Goal: Task Accomplishment & Management: Manage account settings

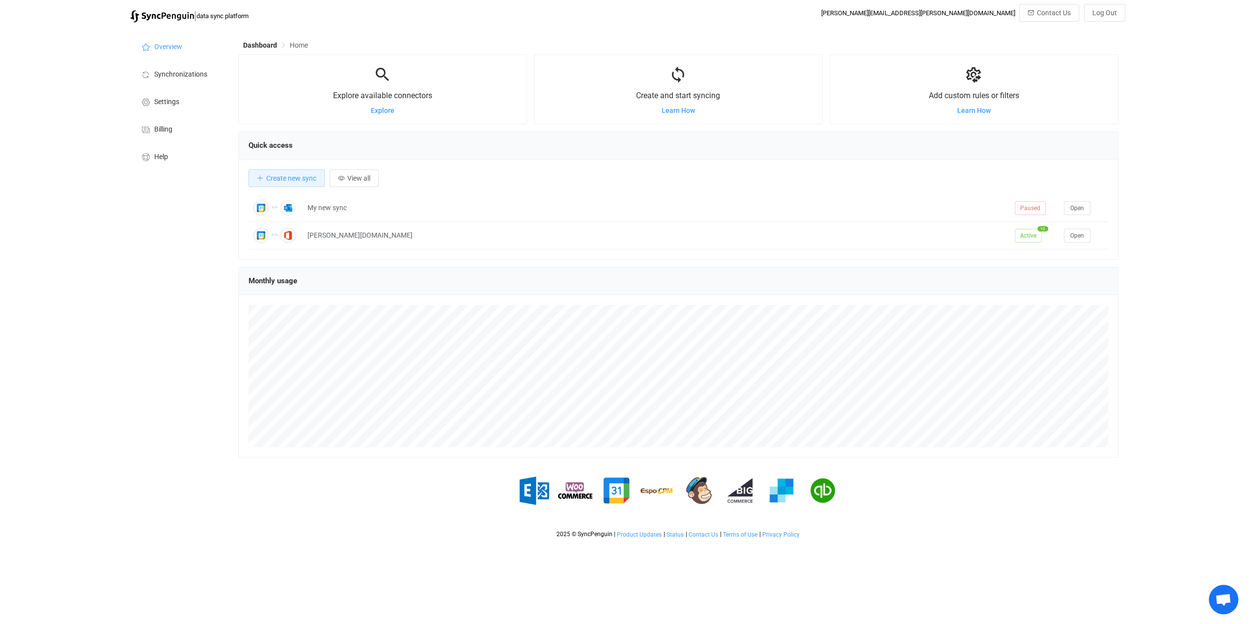
scroll to position [190, 879]
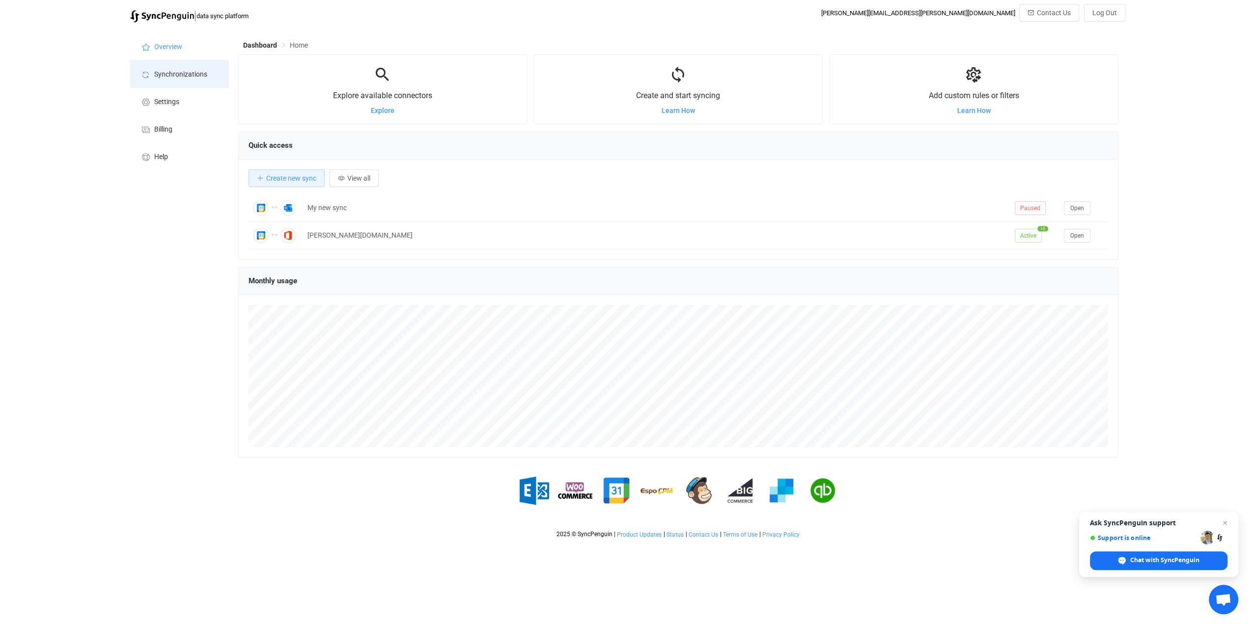
click at [188, 73] on span "Synchronizations" at bounding box center [180, 75] width 53 height 8
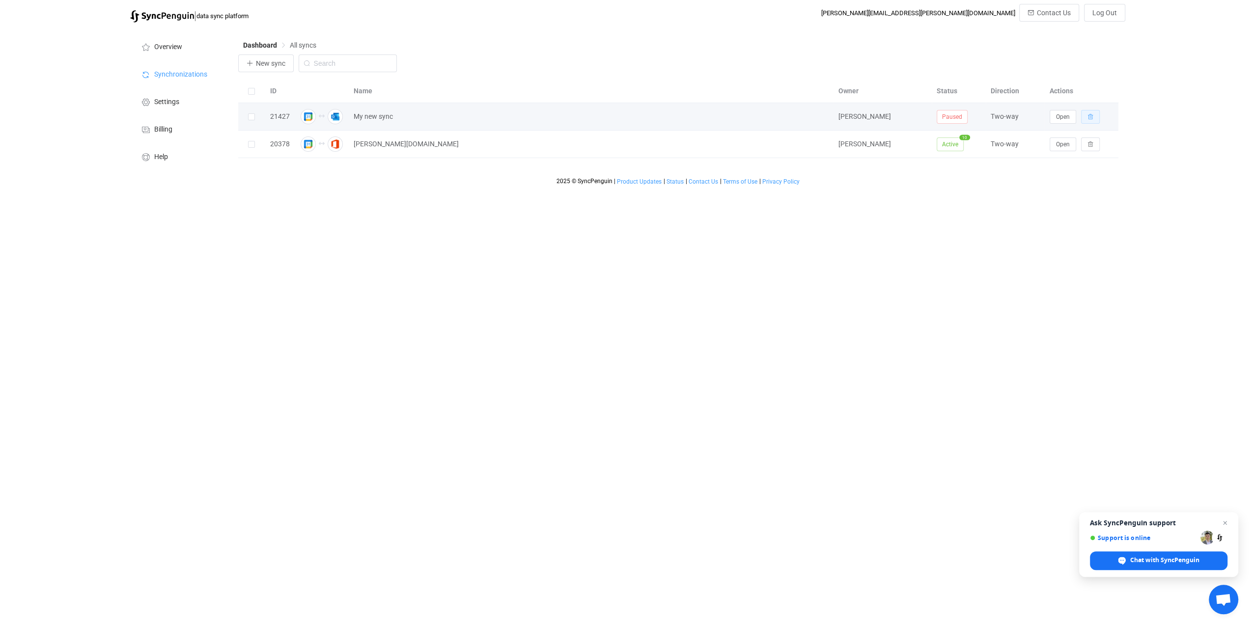
click at [1090, 114] on icon "button" at bounding box center [1090, 117] width 6 height 6
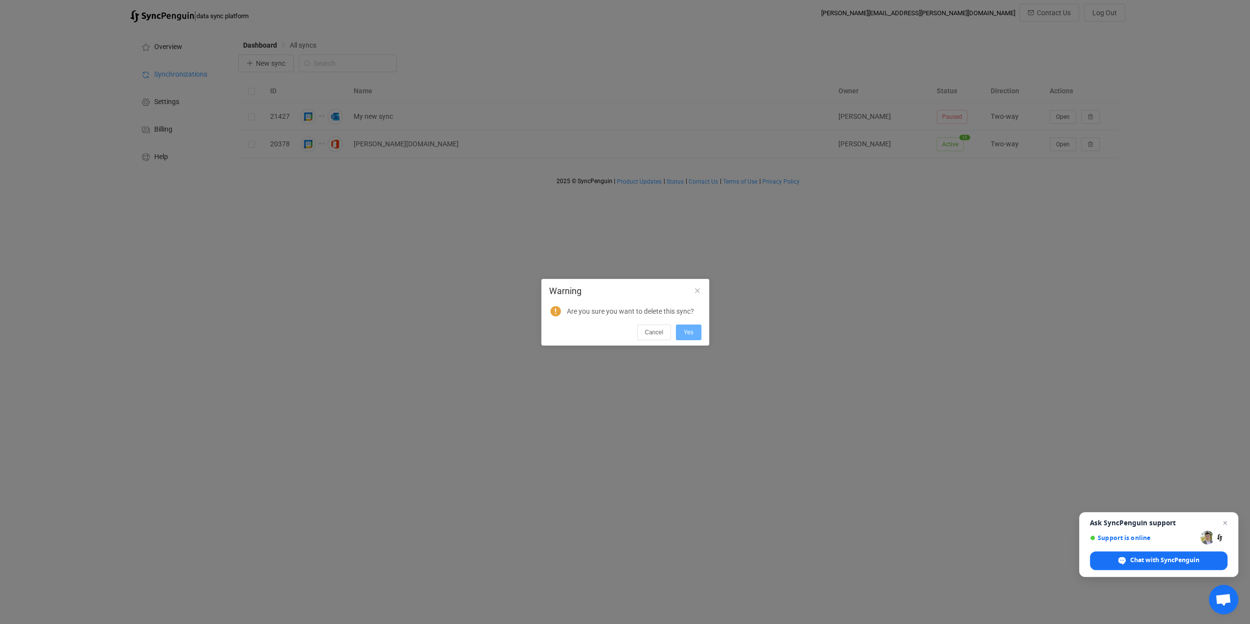
click at [693, 334] on button "Yes" at bounding box center [689, 333] width 26 height 16
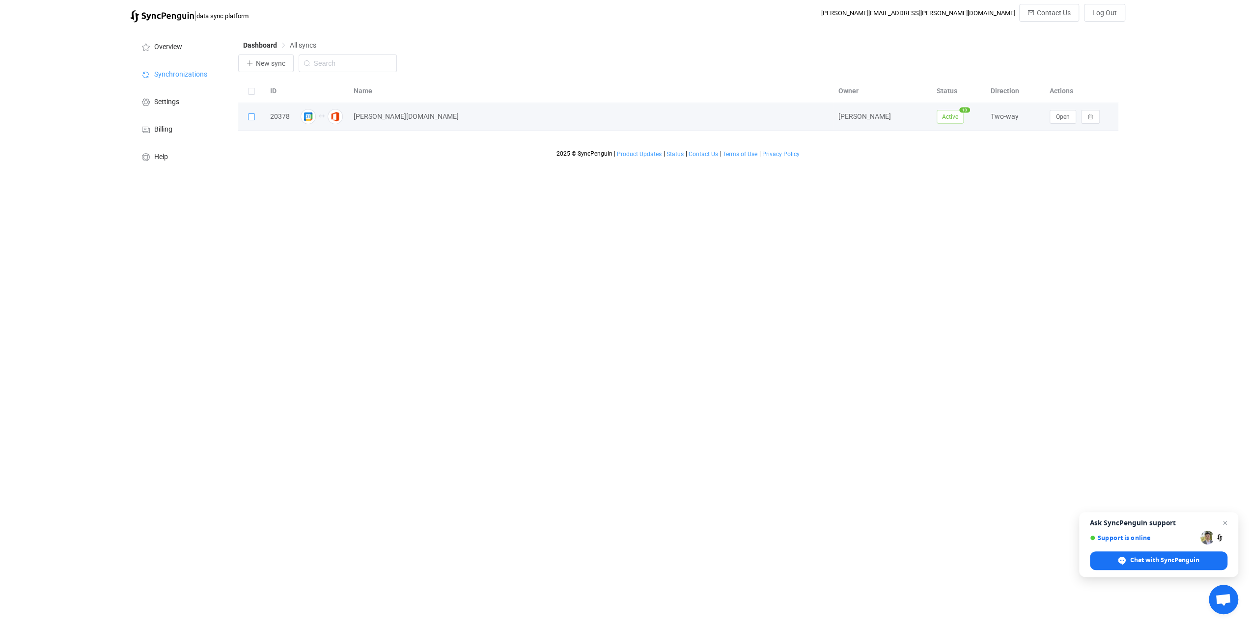
click at [250, 116] on span at bounding box center [251, 116] width 7 height 7
click at [255, 113] on input "checkbox" at bounding box center [255, 113] width 0 height 0
click at [1058, 116] on span "Open" at bounding box center [1063, 116] width 14 height 7
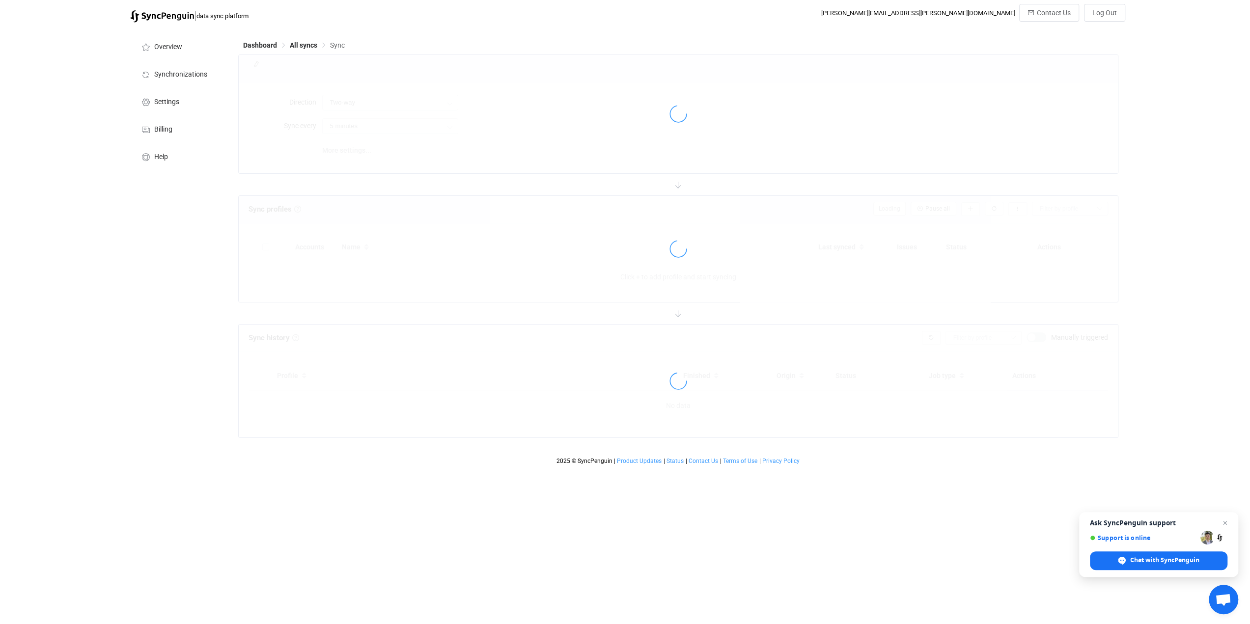
type input "10 minutes"
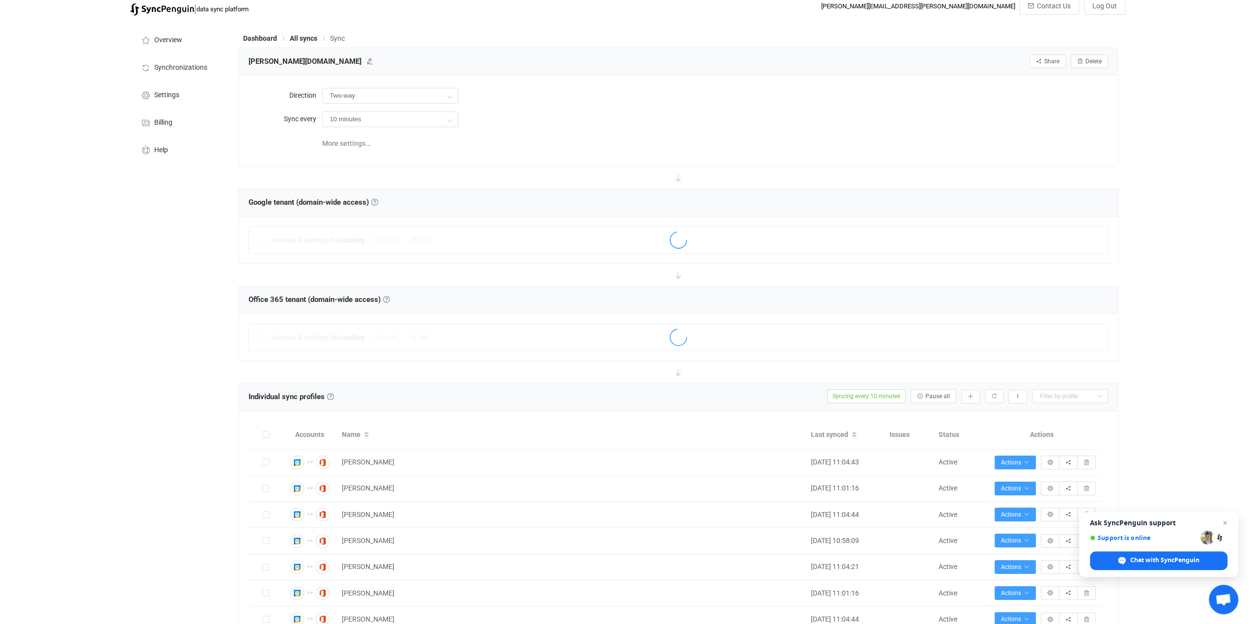
scroll to position [196, 0]
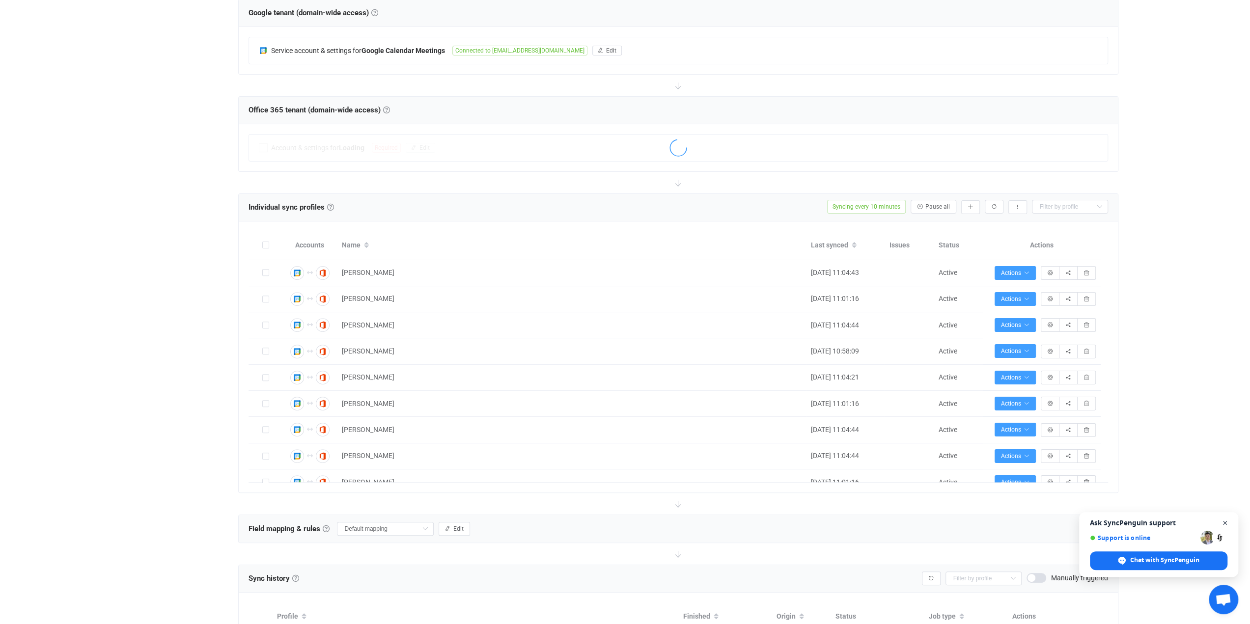
click at [1226, 522] on span "Close chat" at bounding box center [1225, 523] width 12 height 12
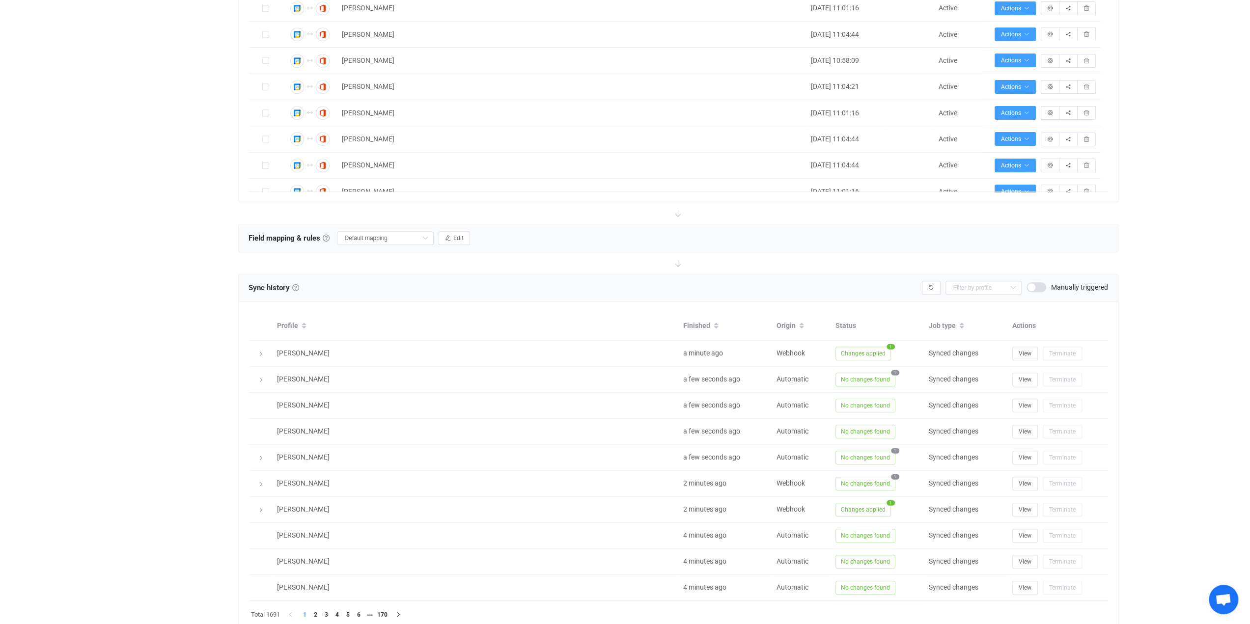
scroll to position [521, 0]
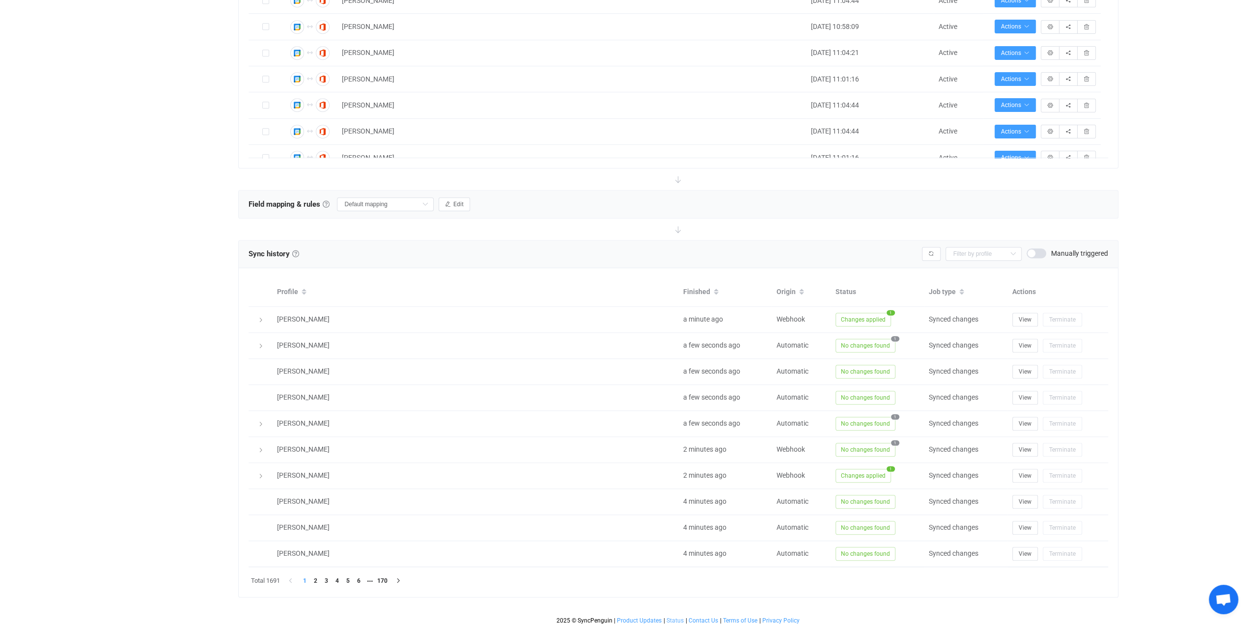
click at [672, 617] on span "Status" at bounding box center [674, 620] width 17 height 7
click at [701, 617] on span "Contact Us" at bounding box center [702, 620] width 29 height 7
click at [772, 617] on span "Privacy Policy" at bounding box center [780, 620] width 37 height 7
click at [746, 617] on span "Terms of Use" at bounding box center [740, 620] width 34 height 7
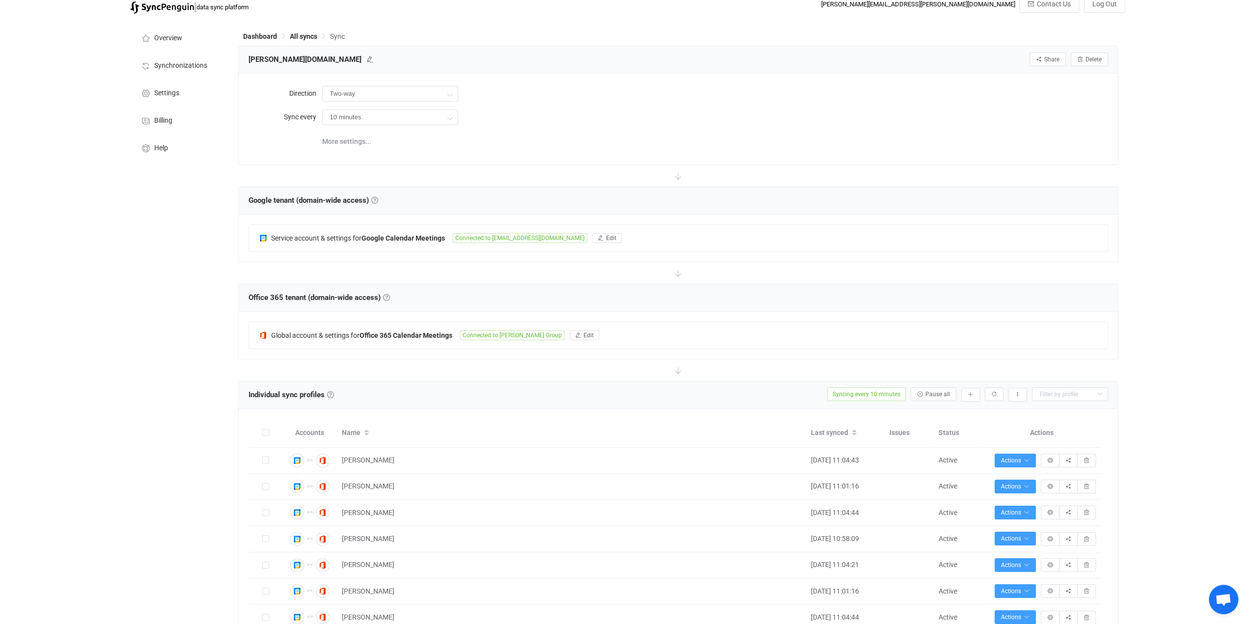
scroll to position [0, 0]
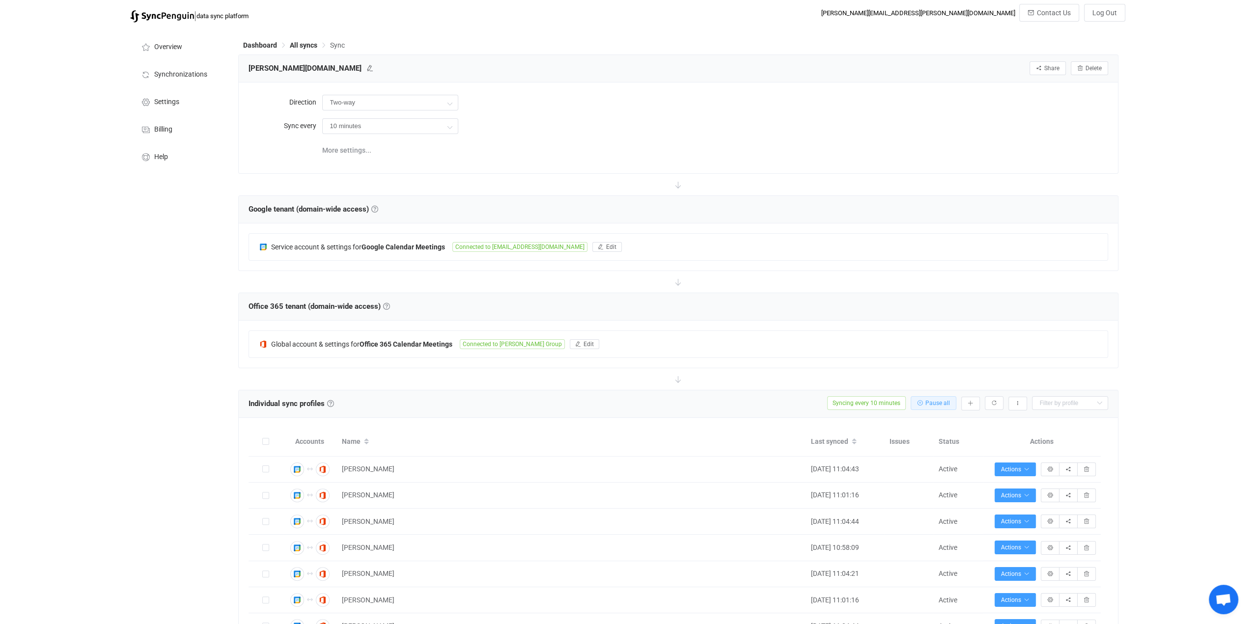
click at [941, 400] on span "Pause all" at bounding box center [937, 403] width 25 height 7
click at [301, 44] on span "All syncs" at bounding box center [303, 45] width 27 height 8
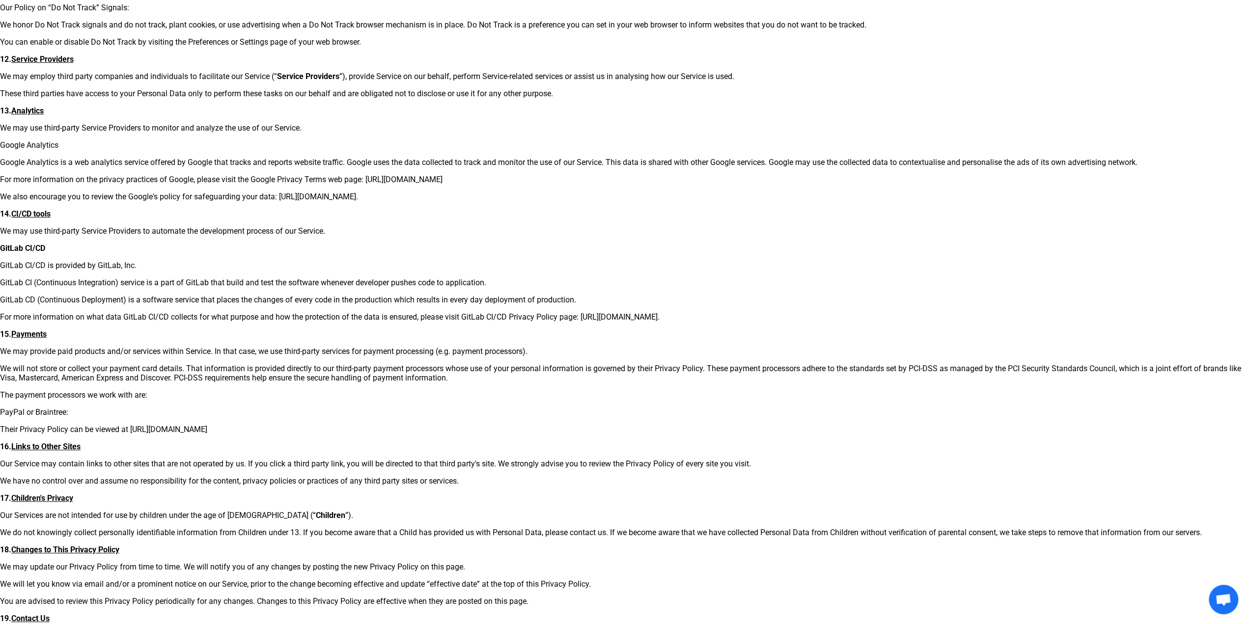
scroll to position [1729, 0]
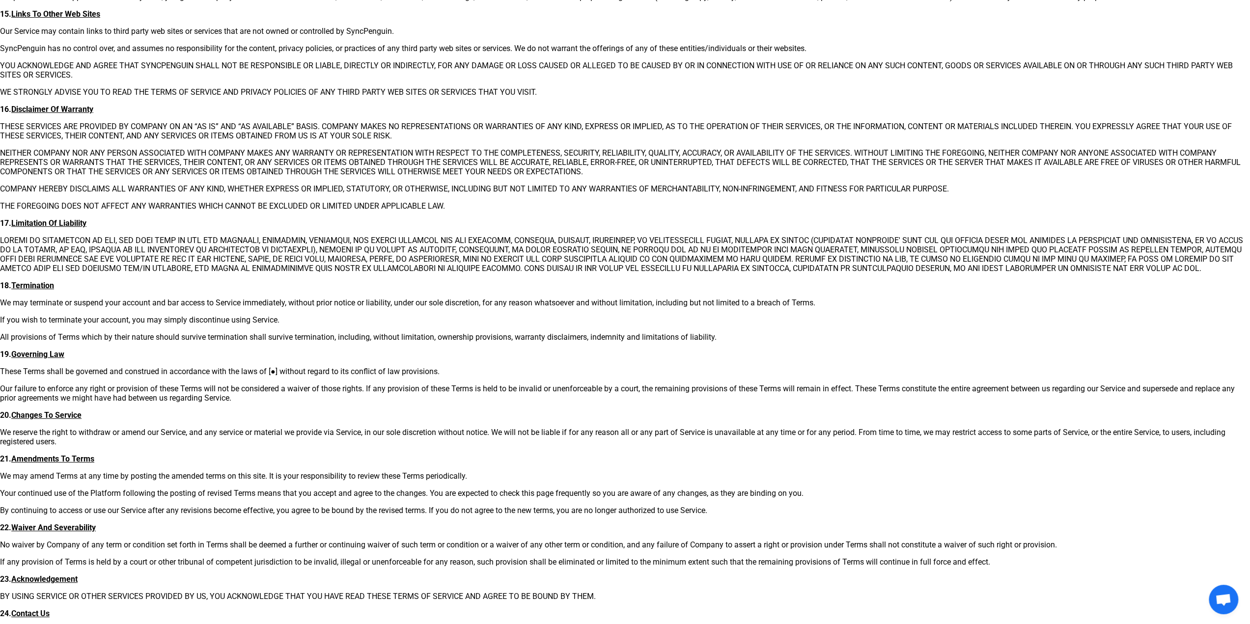
scroll to position [1418, 0]
